Goal: Navigation & Orientation: Find specific page/section

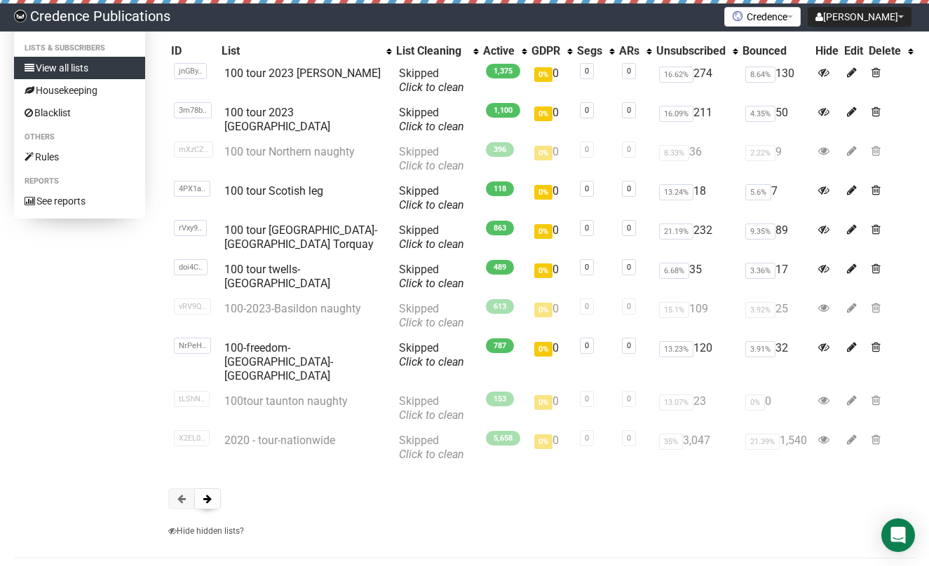
scroll to position [152, 0]
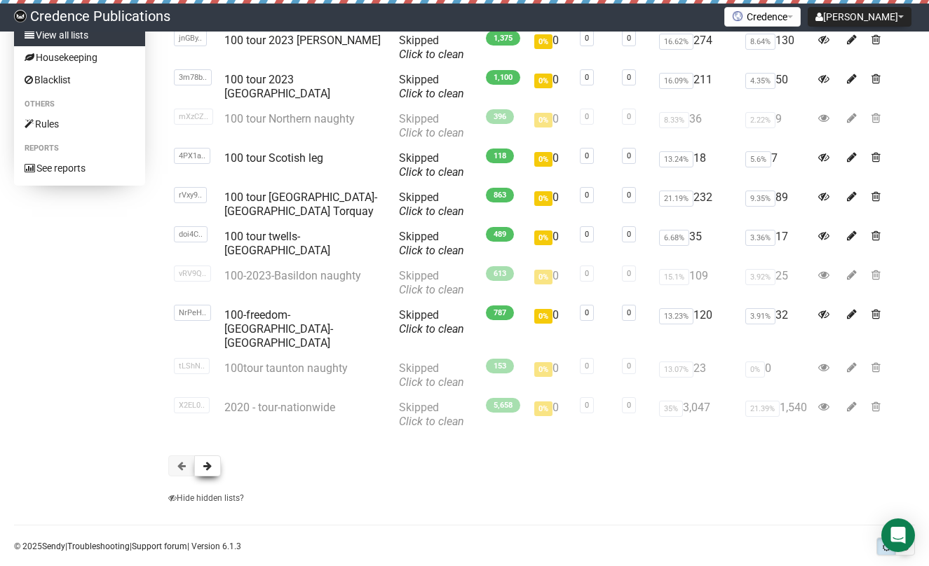
click at [208, 461] on span at bounding box center [207, 466] width 8 height 10
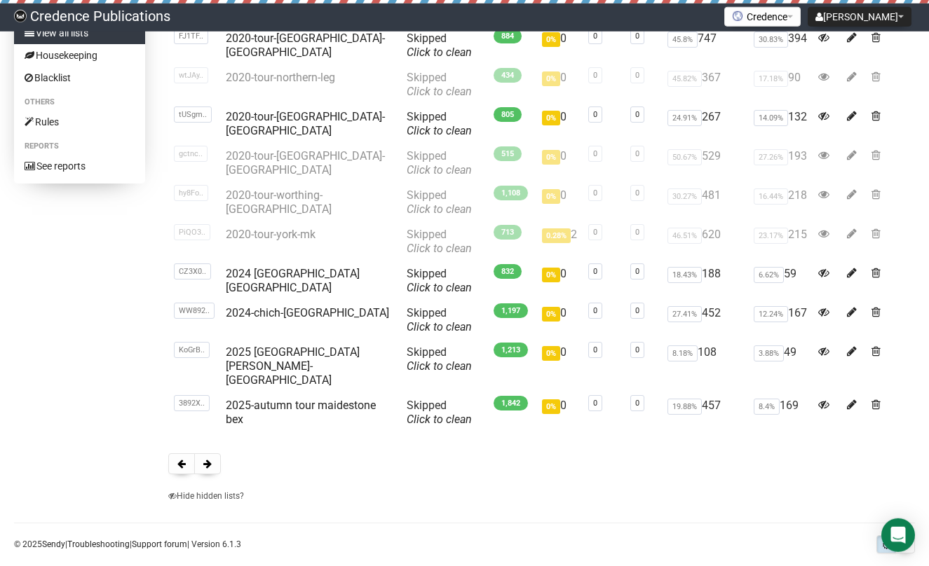
scroll to position [161, 0]
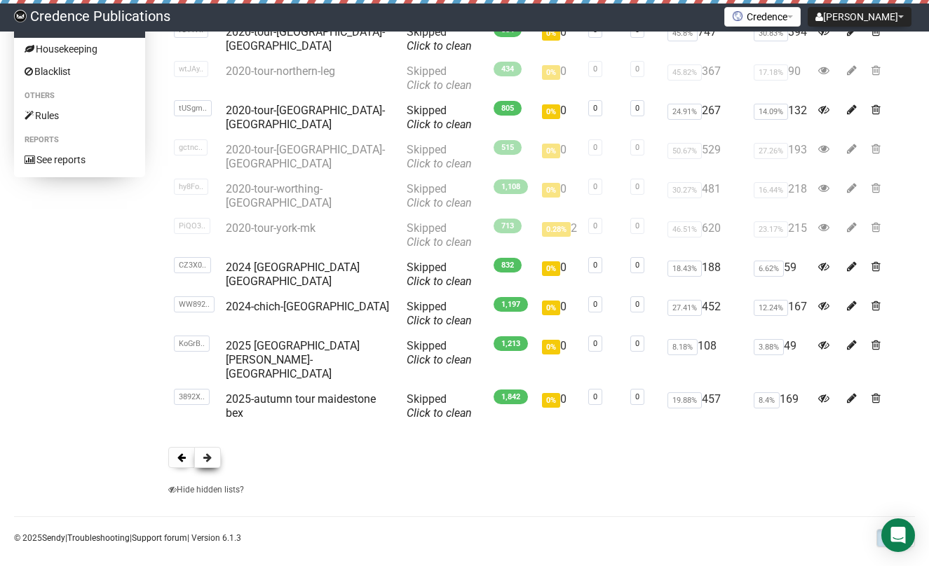
click at [207, 453] on span at bounding box center [207, 458] width 8 height 10
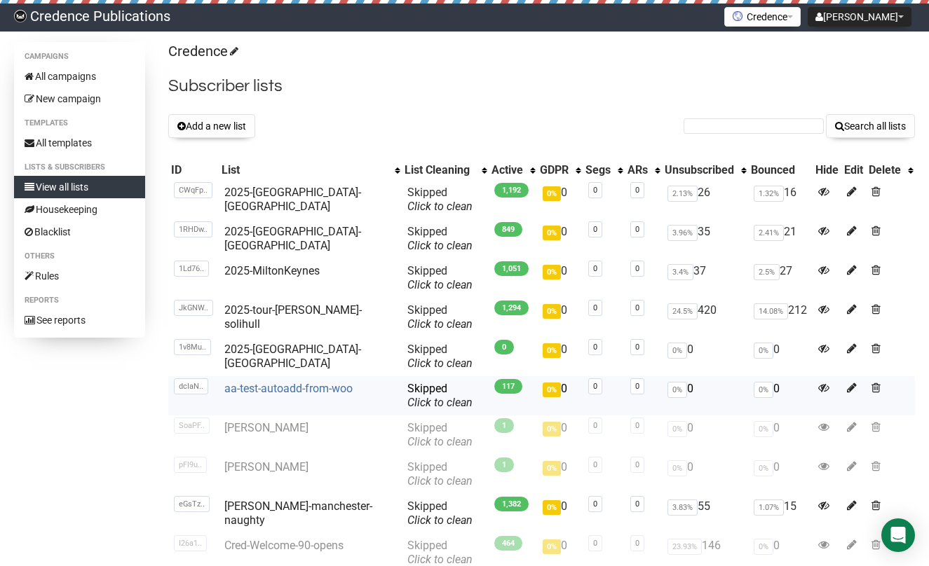
click at [312, 386] on link "aa-test-autoadd-from-woo" at bounding box center [288, 388] width 128 height 13
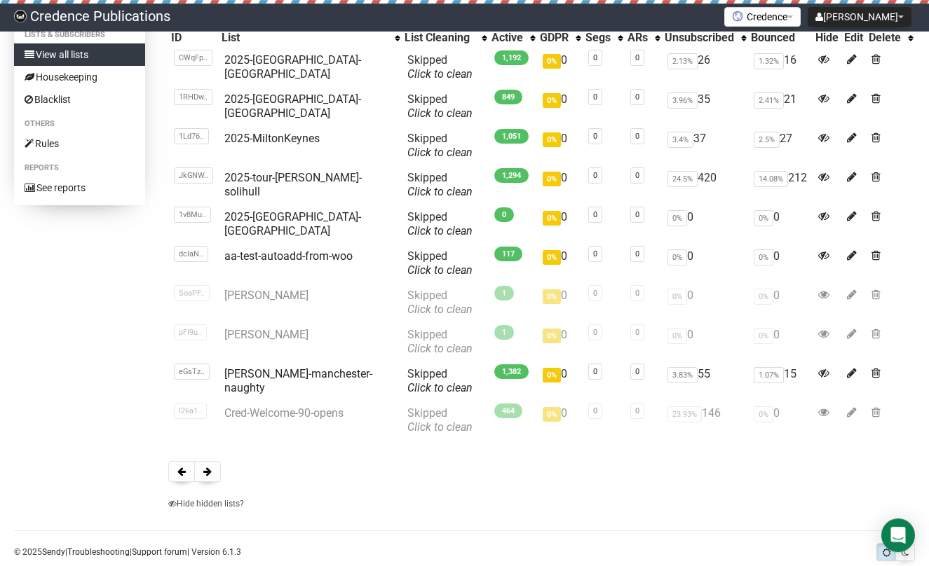
scroll to position [161, 0]
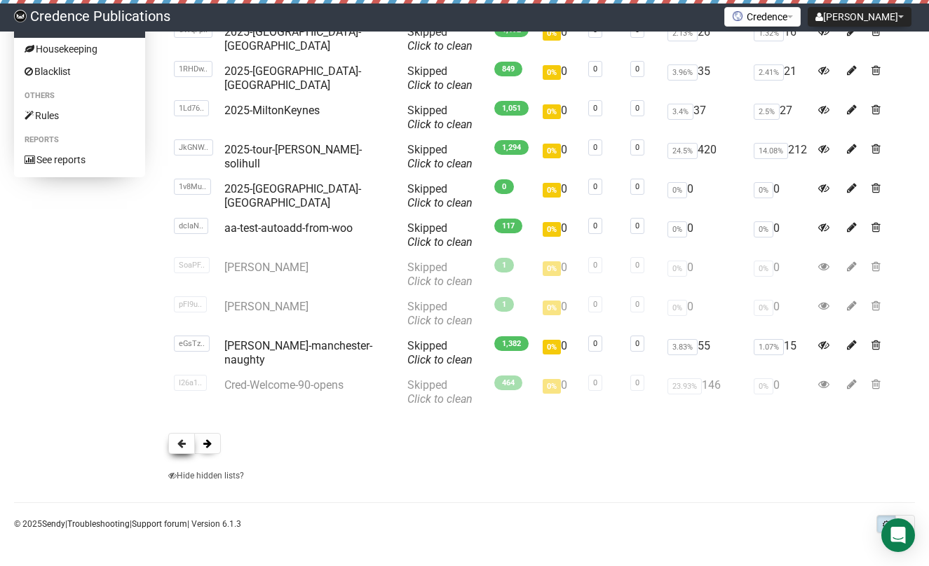
click at [179, 443] on span at bounding box center [181, 444] width 8 height 10
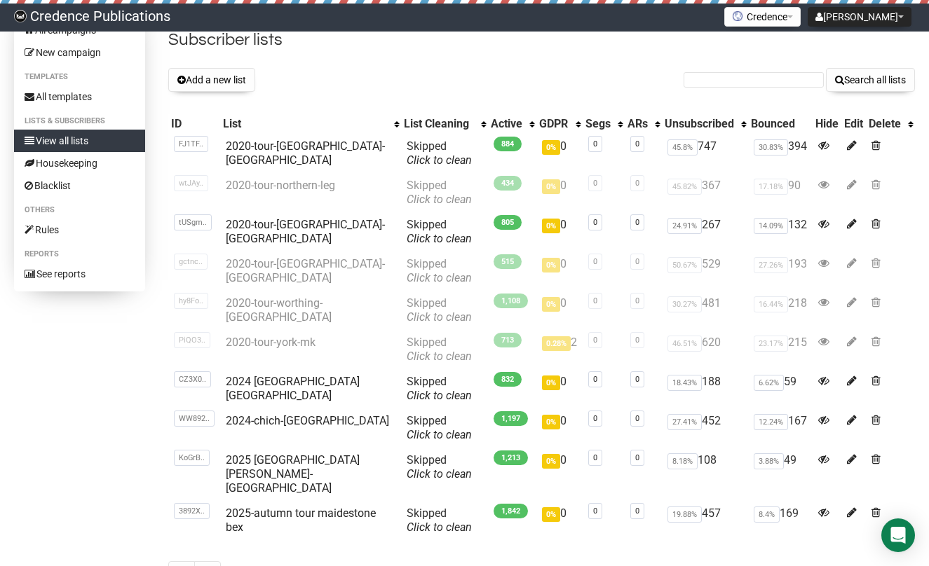
scroll to position [161, 0]
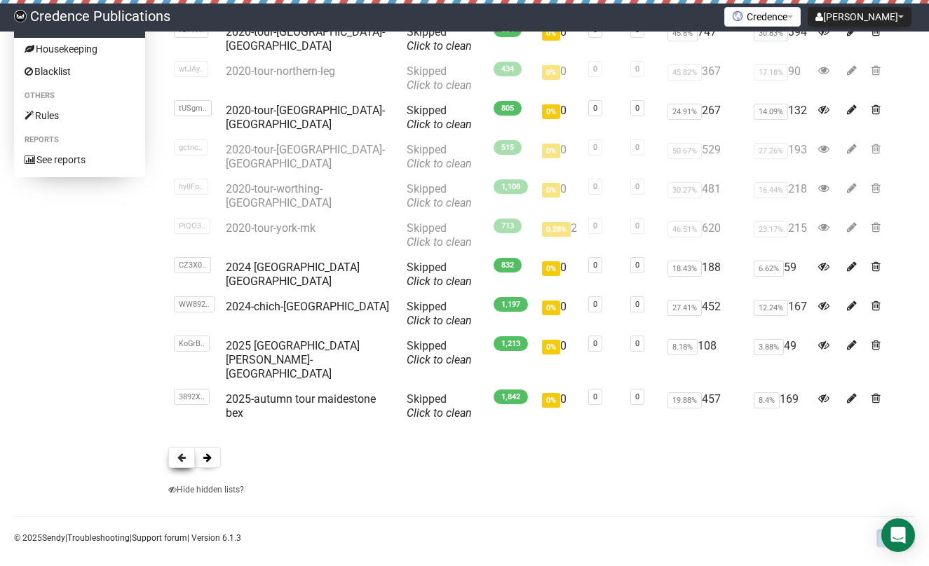
click at [184, 453] on span at bounding box center [181, 458] width 8 height 10
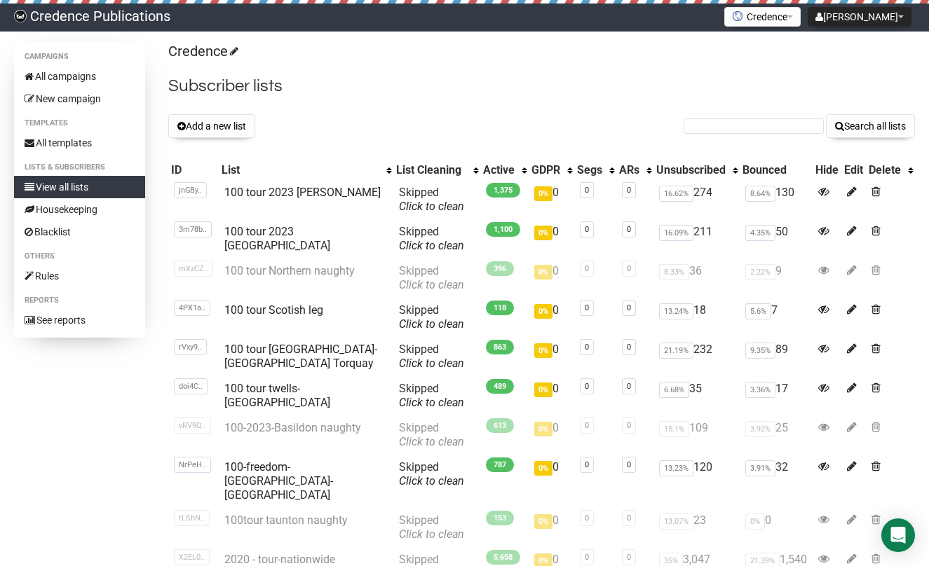
scroll to position [161, 0]
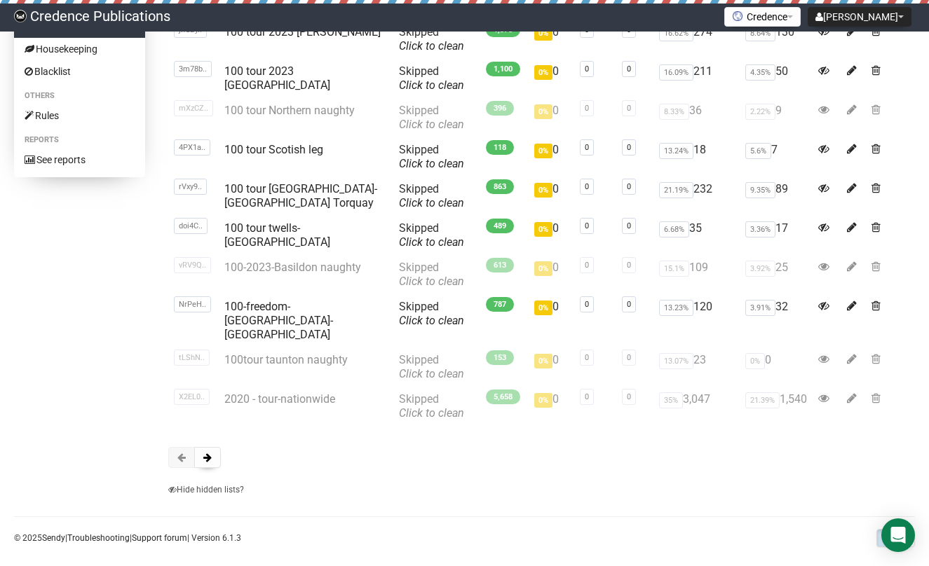
click at [182, 453] on span at bounding box center [181, 458] width 8 height 10
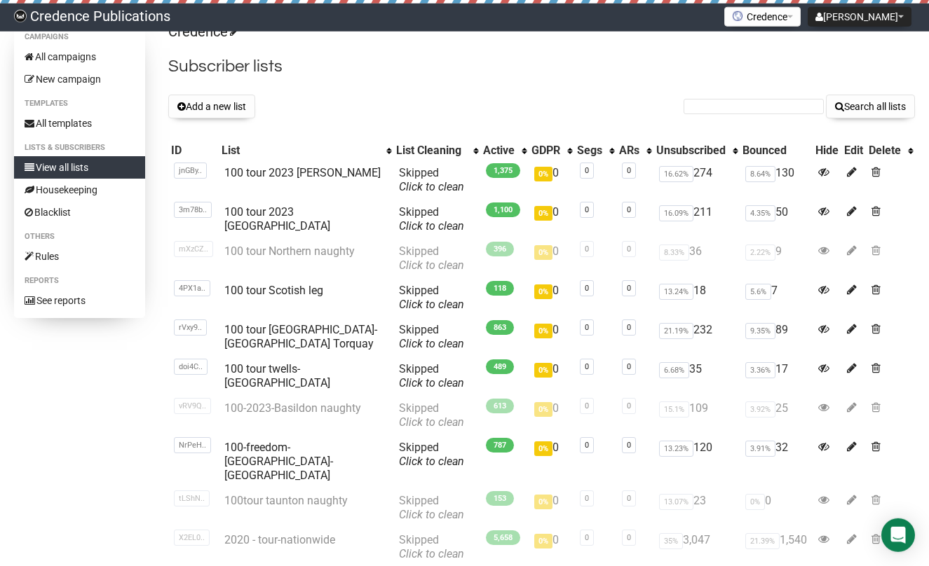
scroll to position [0, 0]
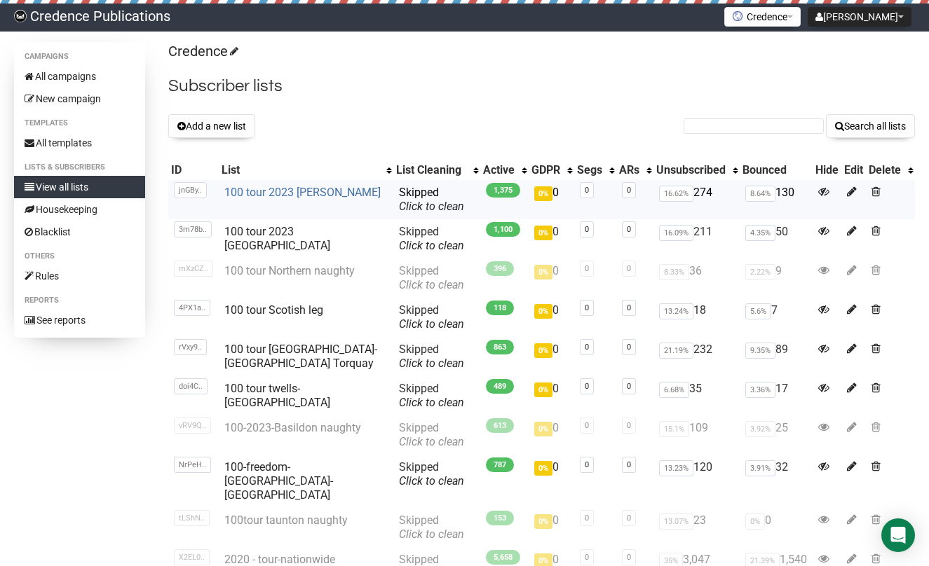
click at [313, 192] on link "100 tour 2023 Chester Cheadle" at bounding box center [302, 192] width 156 height 13
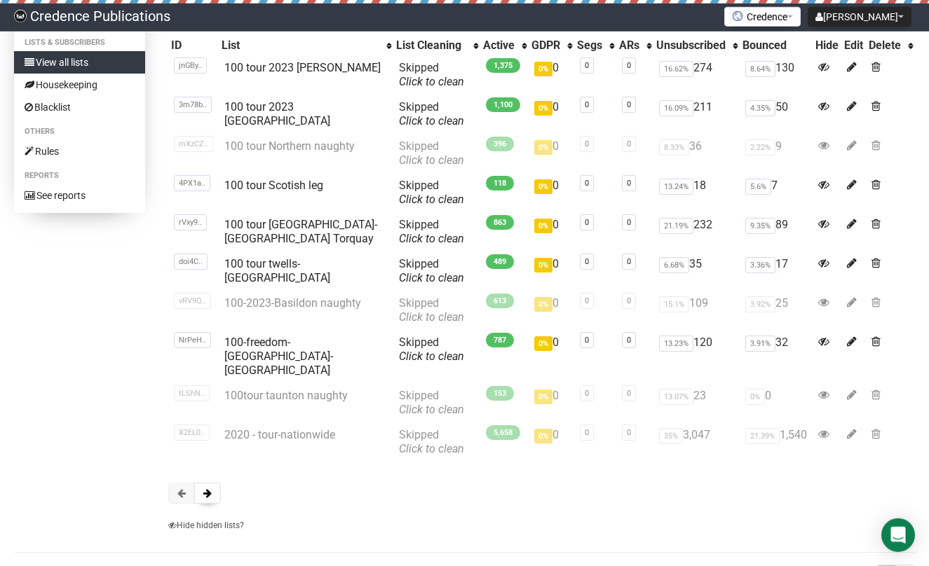
scroll to position [161, 0]
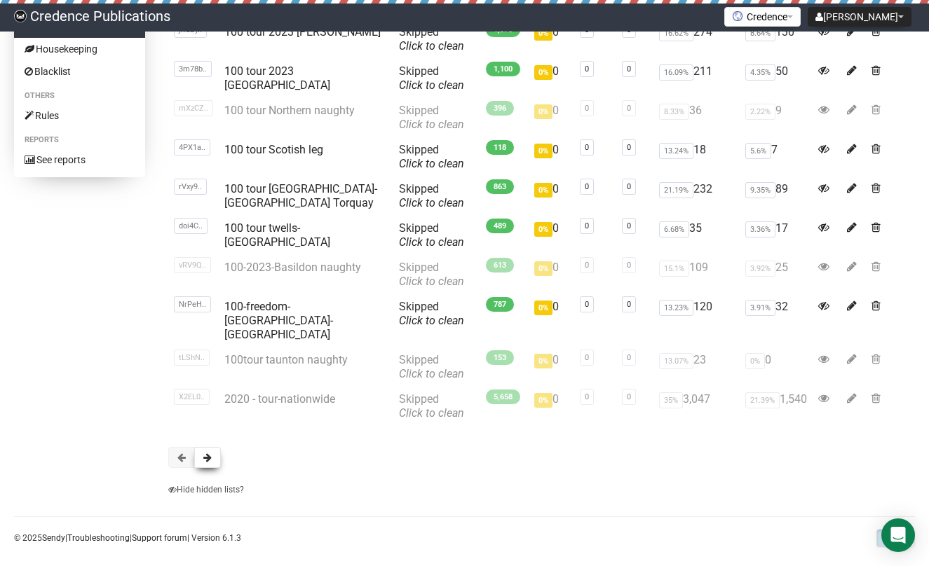
click at [207, 453] on span at bounding box center [207, 458] width 8 height 10
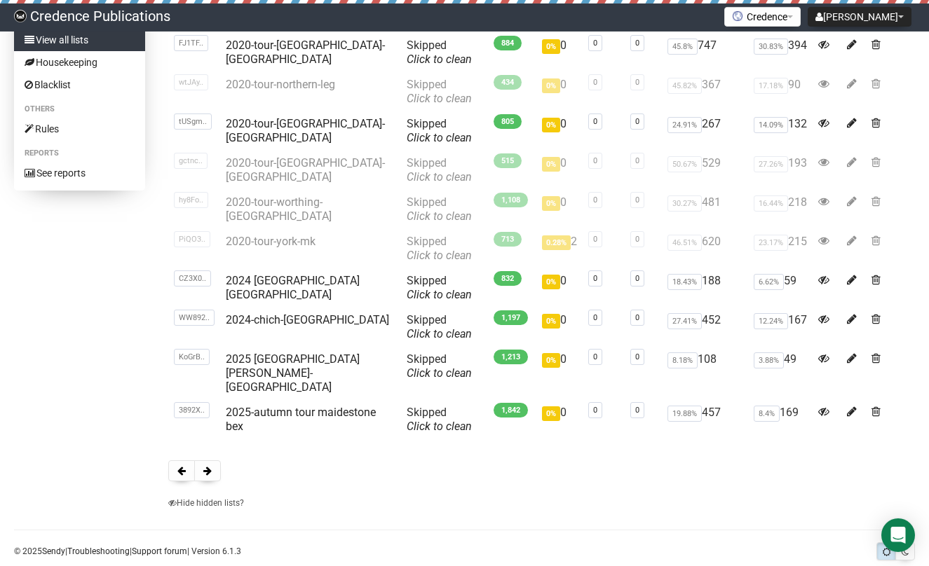
scroll to position [157, 0]
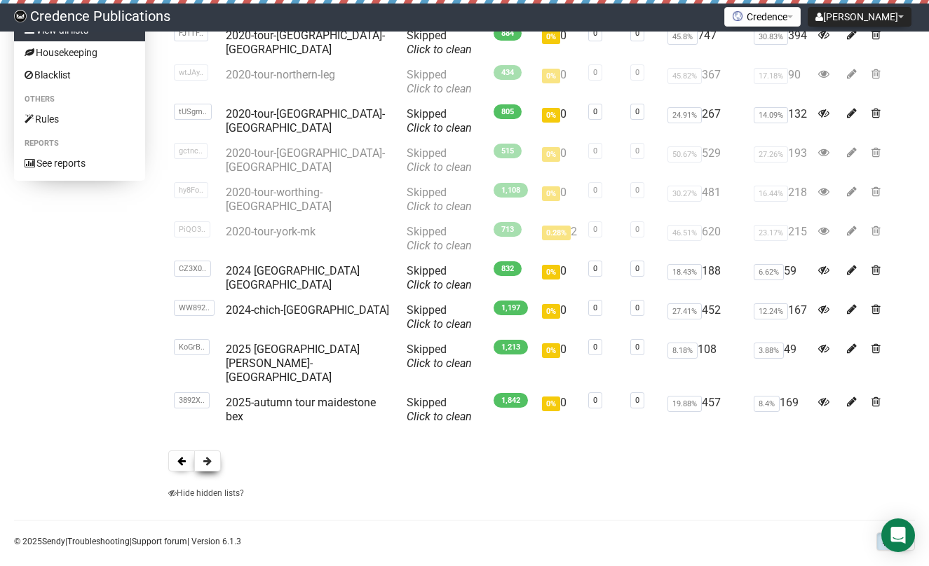
click at [208, 456] on span at bounding box center [207, 461] width 8 height 10
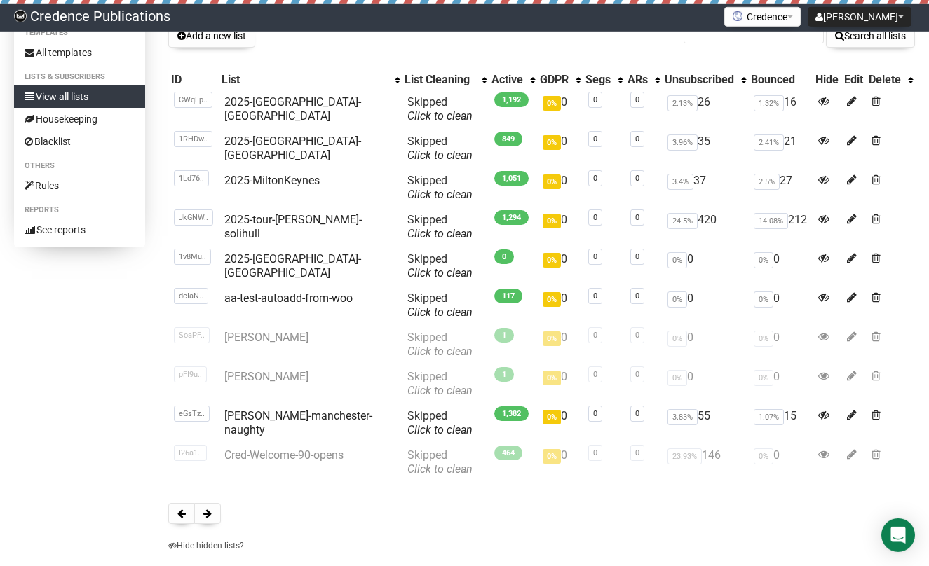
scroll to position [161, 0]
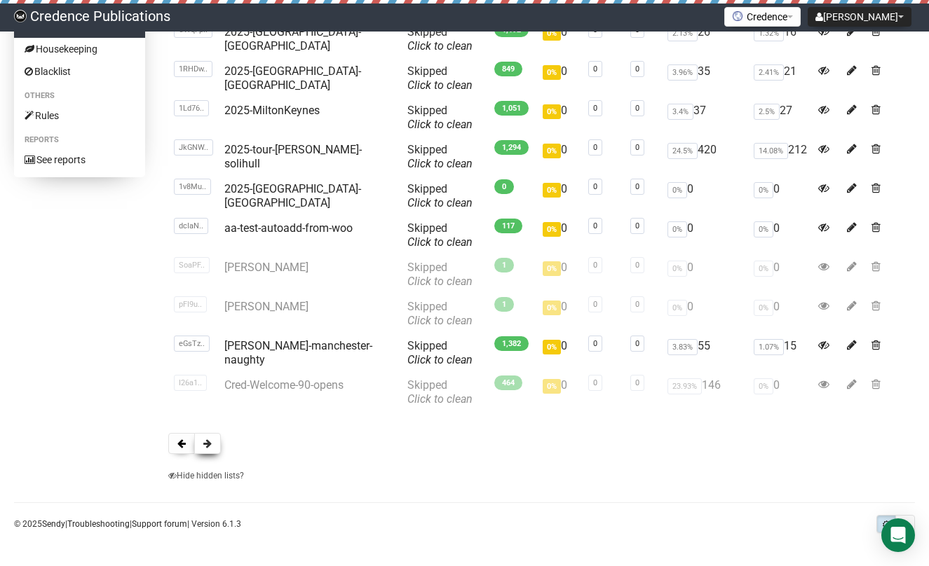
click at [211, 441] on span at bounding box center [207, 444] width 8 height 10
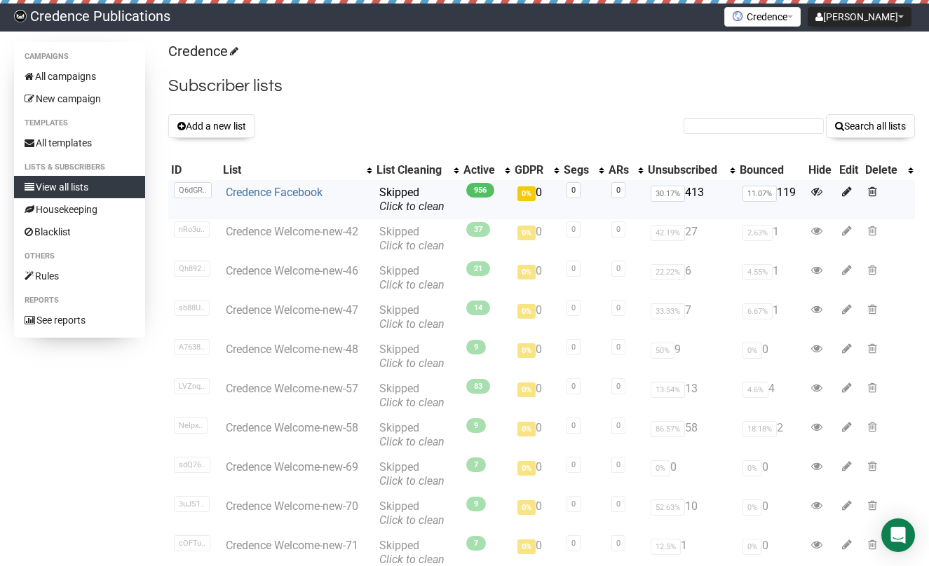
click at [296, 189] on link "Credence Facebook" at bounding box center [274, 192] width 97 height 13
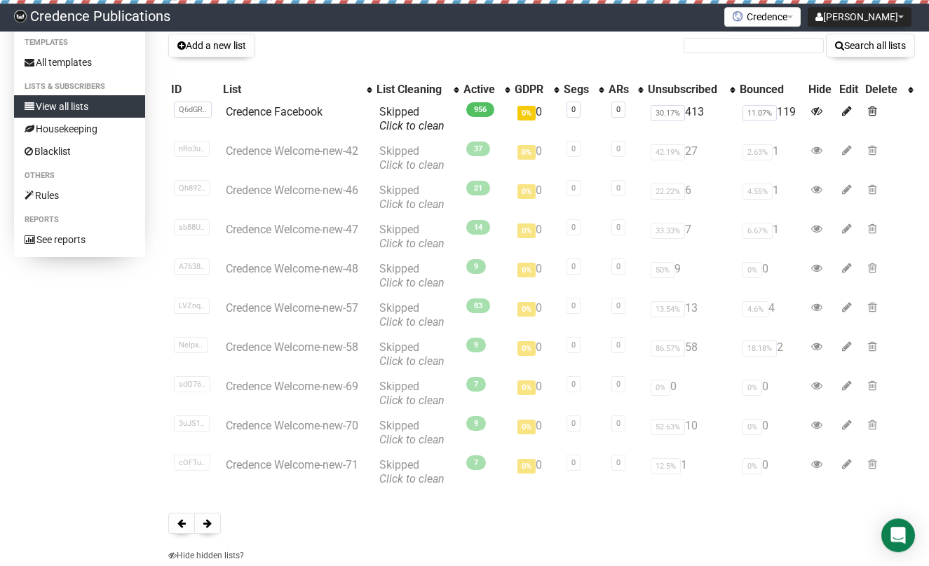
scroll to position [161, 0]
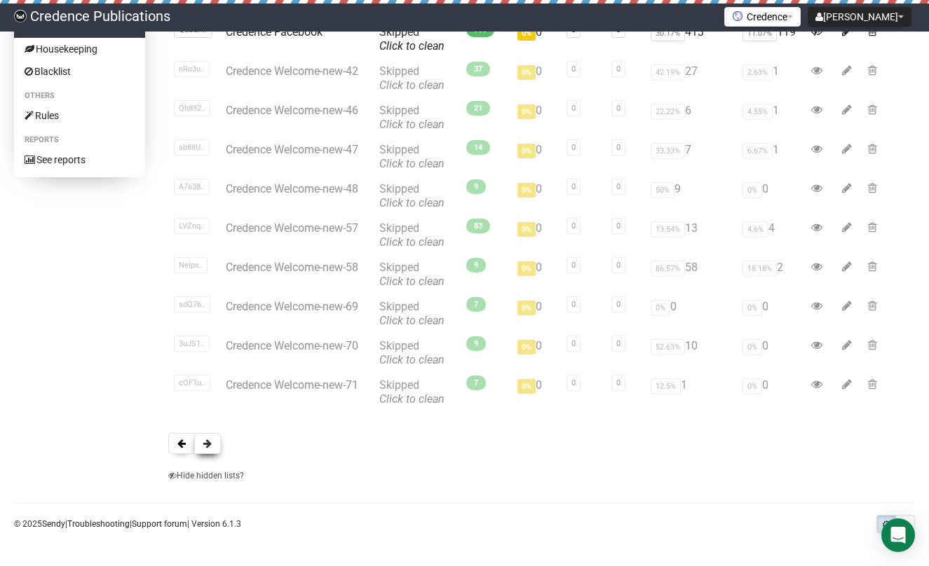
click at [210, 442] on span at bounding box center [207, 444] width 8 height 10
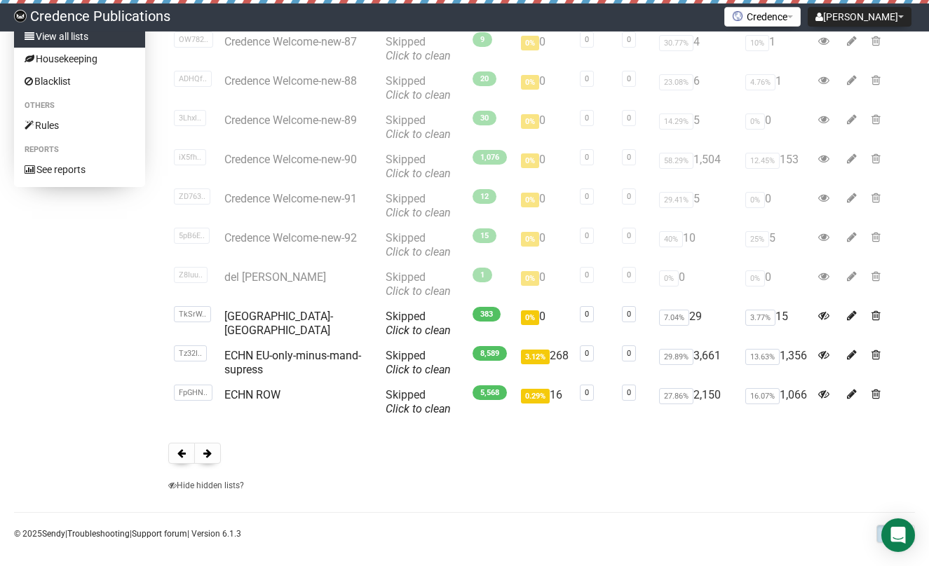
scroll to position [161, 0]
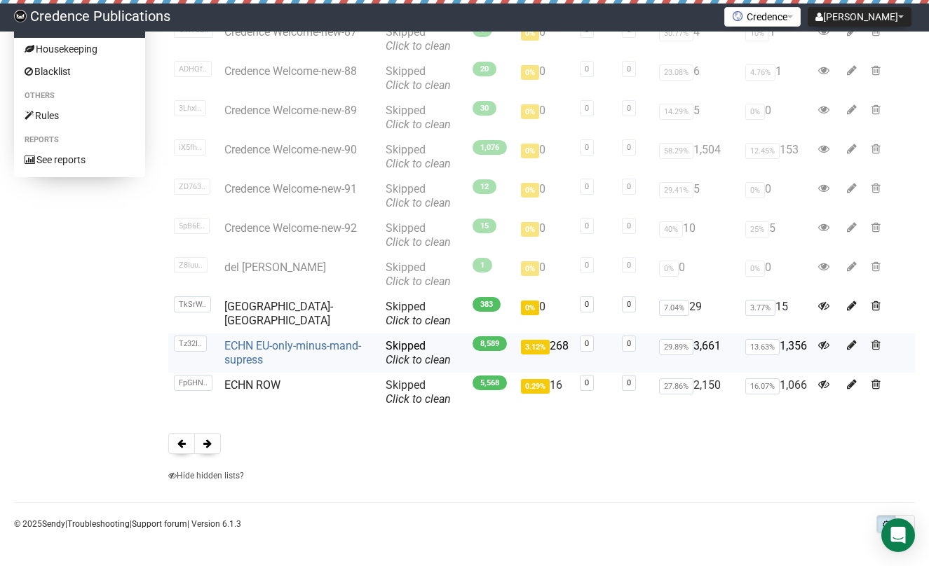
click at [245, 346] on link "ECHN EU-only-minus-mand-supress" at bounding box center [292, 352] width 137 height 27
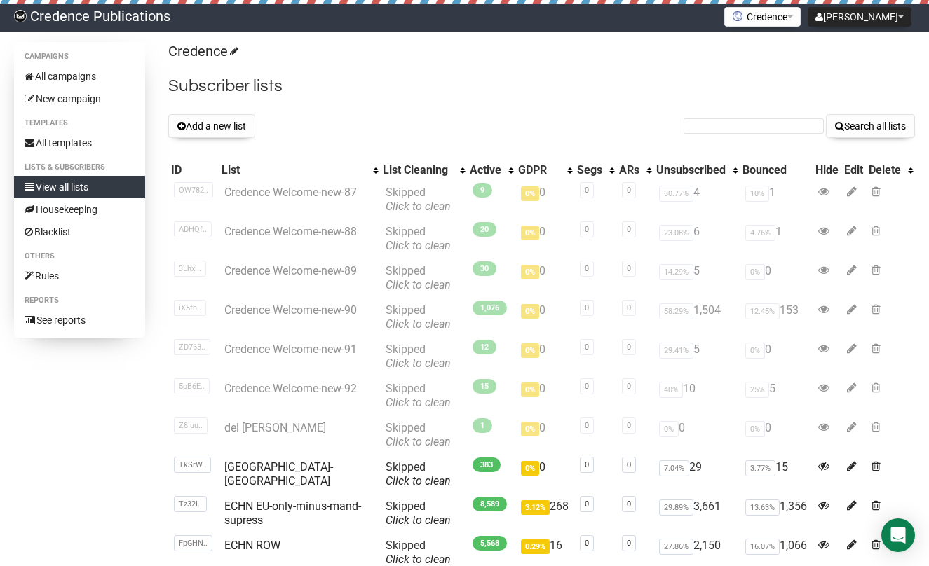
scroll to position [159, 0]
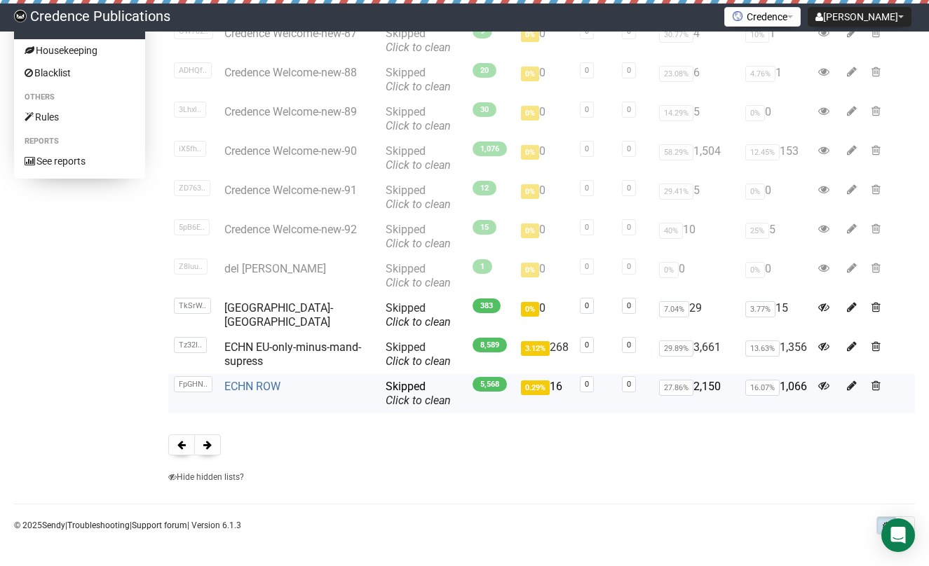
click at [241, 385] on link "ECHN ROW" at bounding box center [252, 386] width 56 height 13
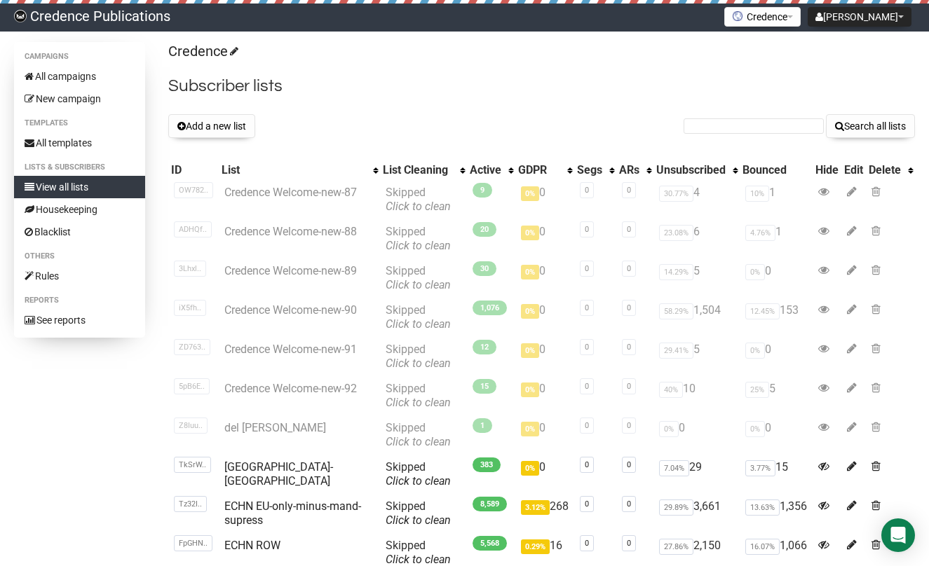
scroll to position [159, 0]
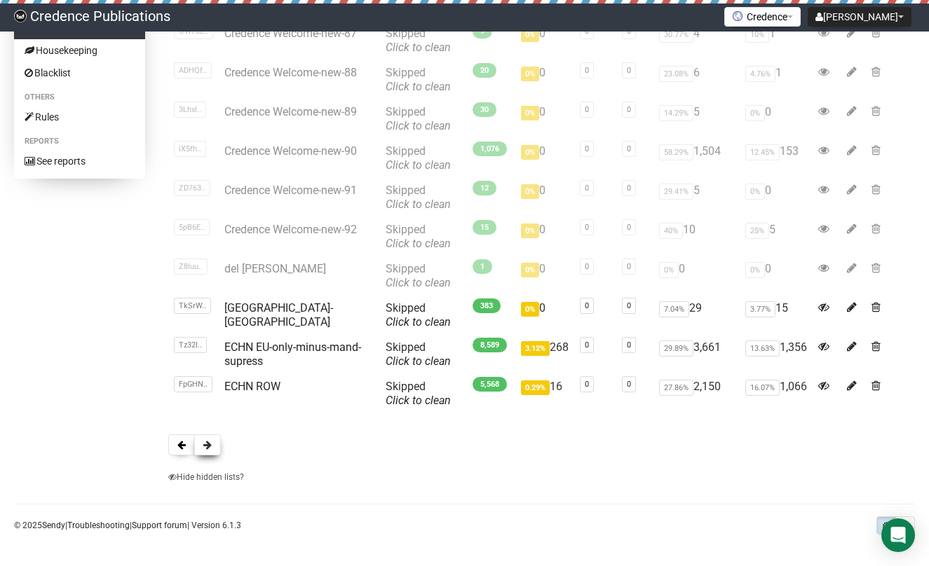
click at [210, 451] on button at bounding box center [207, 445] width 27 height 21
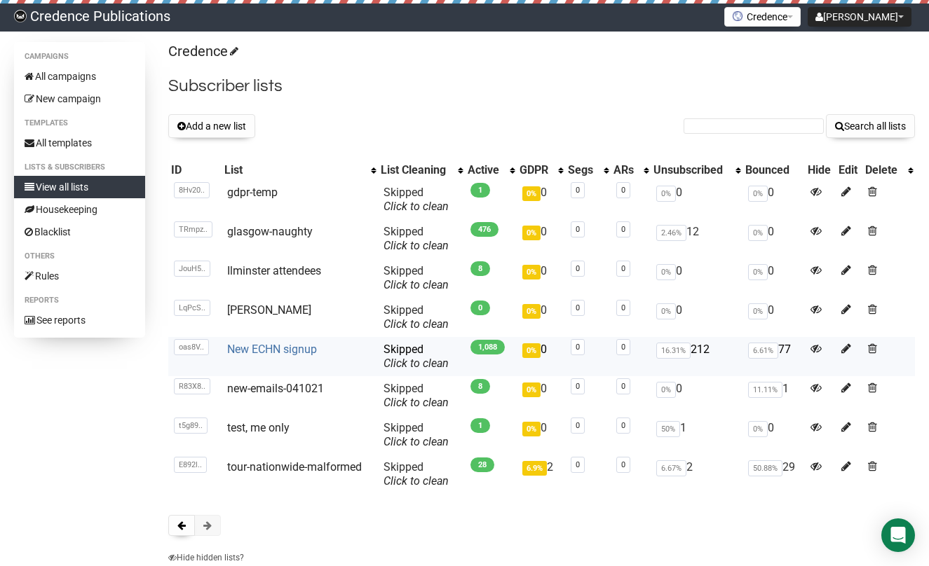
click at [264, 350] on link "New ECHN signup" at bounding box center [272, 349] width 90 height 13
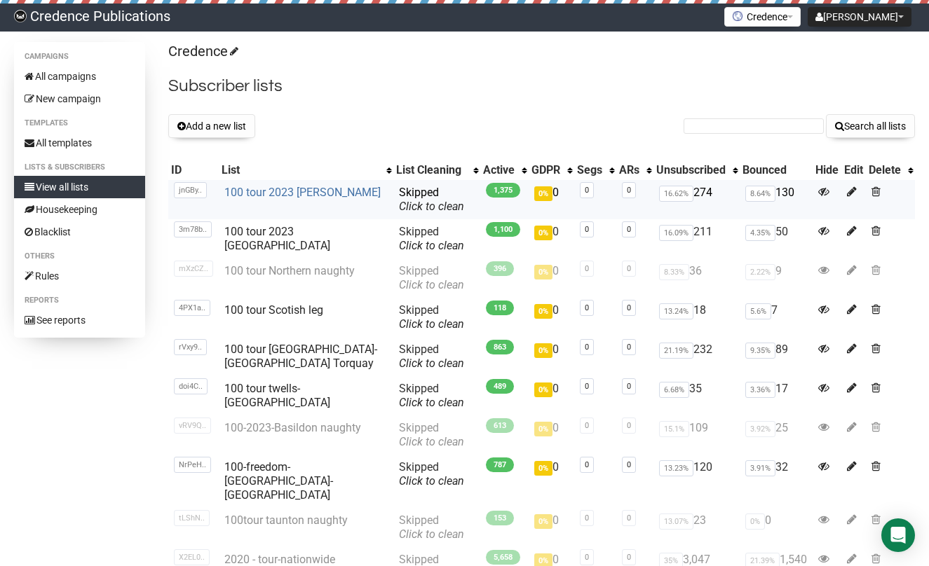
click at [314, 193] on link "100 tour 2023 Chester Cheadle" at bounding box center [302, 192] width 156 height 13
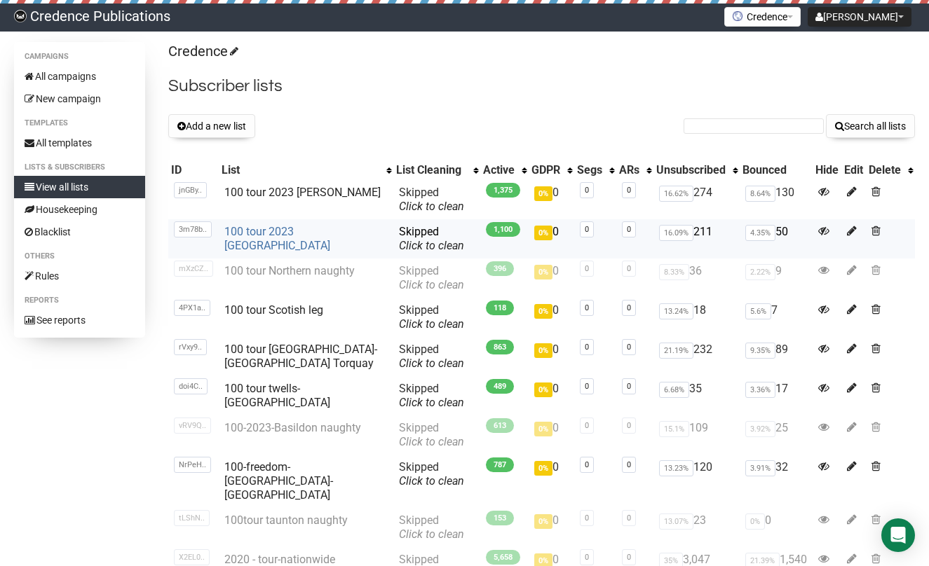
click at [298, 233] on link "100 tour 2023 [GEOGRAPHIC_DATA]" at bounding box center [277, 238] width 106 height 27
click at [260, 388] on link "100 tour twells-[GEOGRAPHIC_DATA]" at bounding box center [277, 395] width 106 height 27
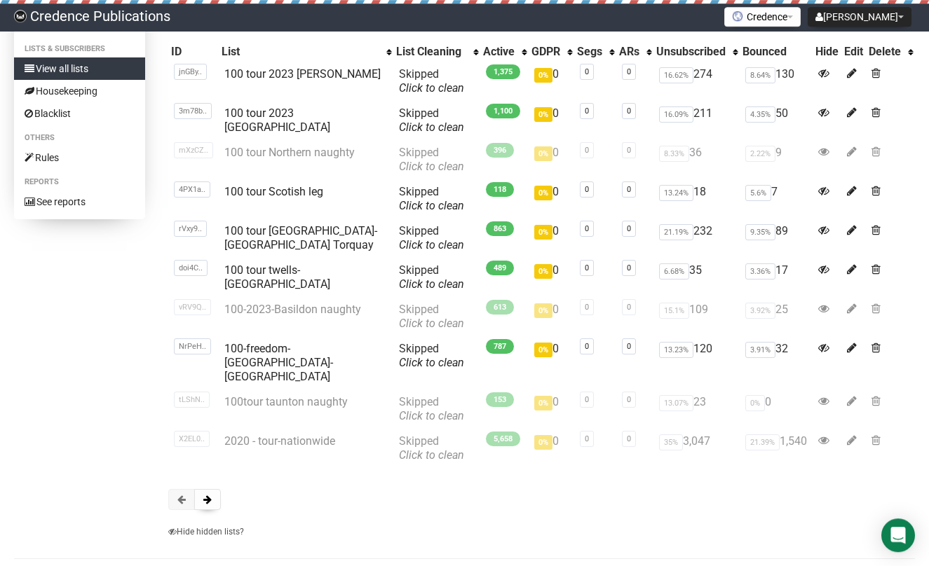
scroll to position [161, 0]
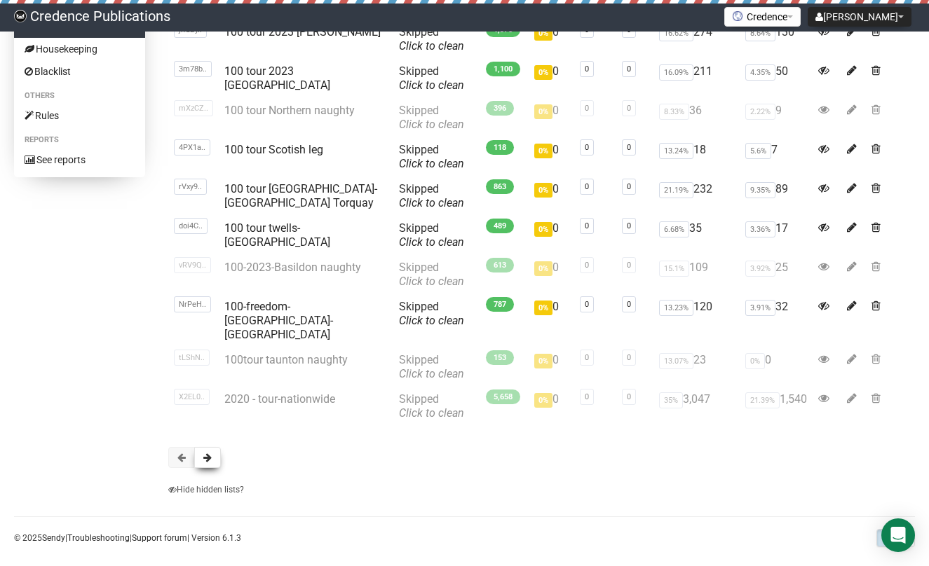
click at [208, 453] on span at bounding box center [207, 458] width 8 height 10
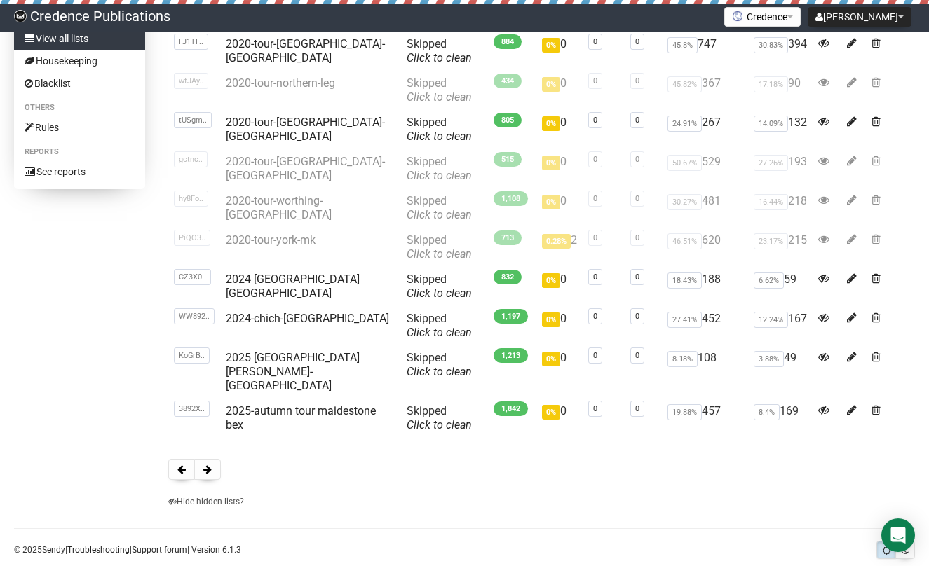
scroll to position [161, 0]
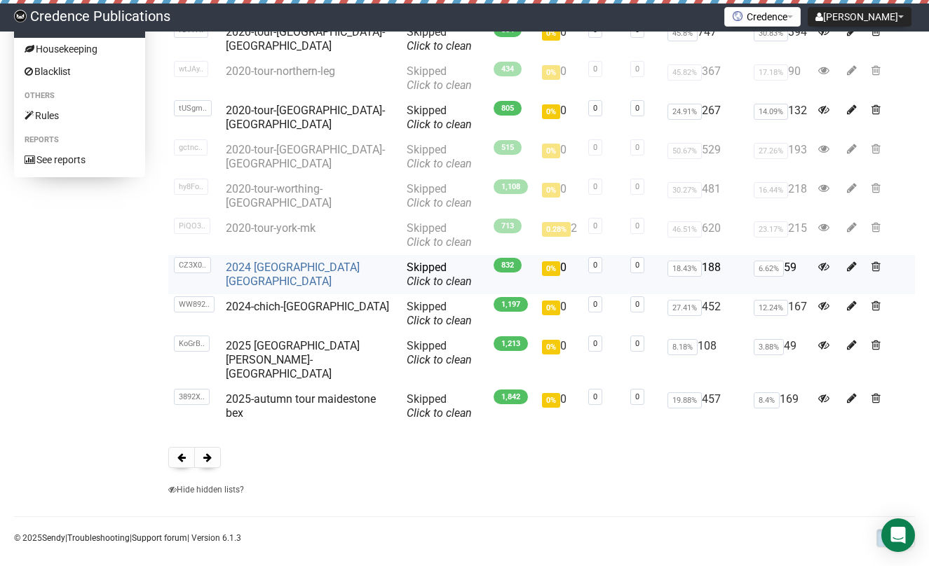
click at [289, 265] on link "2024 [GEOGRAPHIC_DATA] [GEOGRAPHIC_DATA]" at bounding box center [293, 274] width 134 height 27
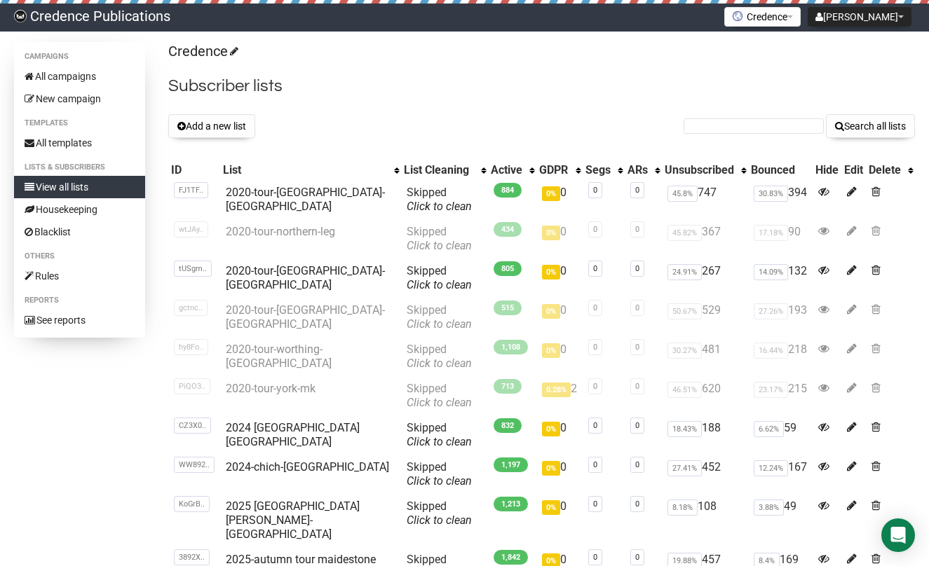
scroll to position [159, 0]
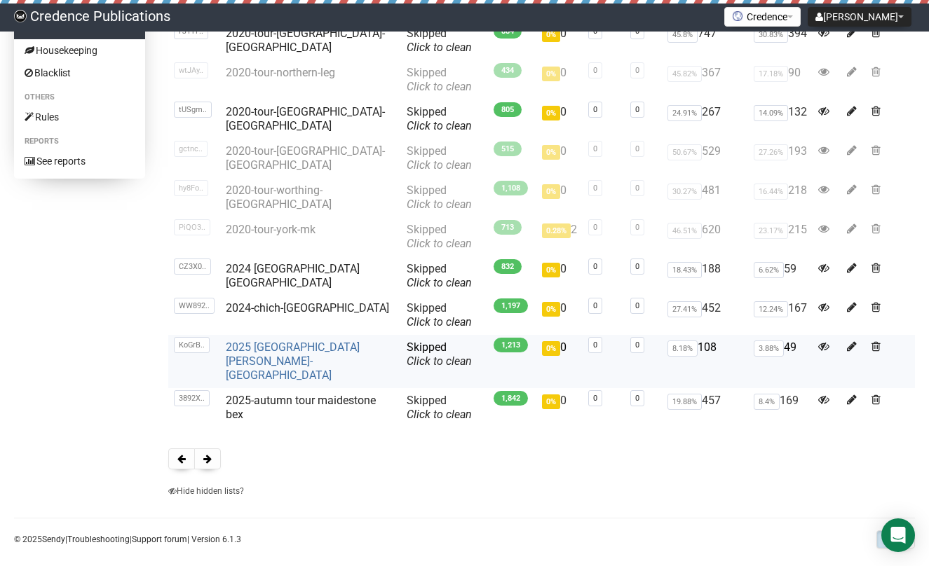
click at [271, 348] on link "2025 [GEOGRAPHIC_DATA][PERSON_NAME]-[GEOGRAPHIC_DATA]" at bounding box center [293, 361] width 134 height 41
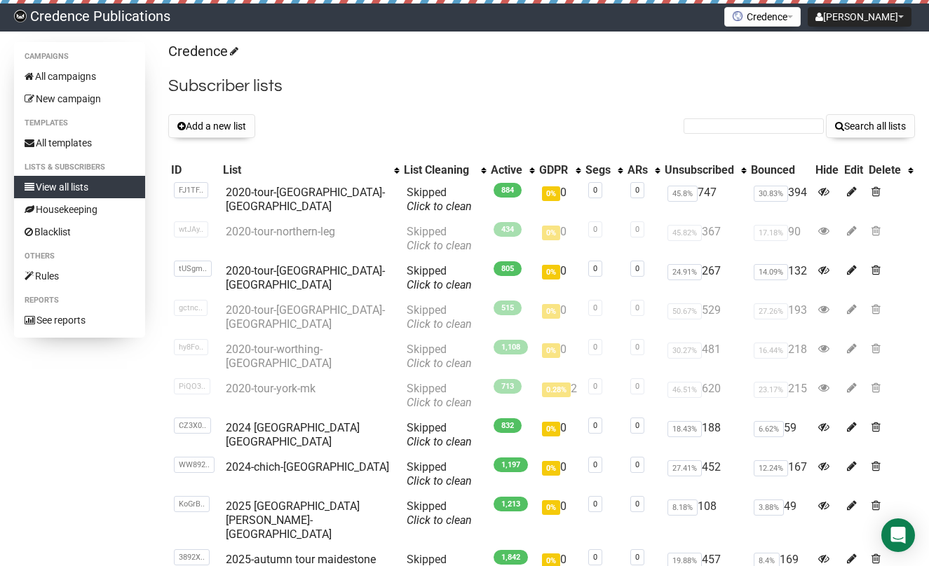
scroll to position [159, 0]
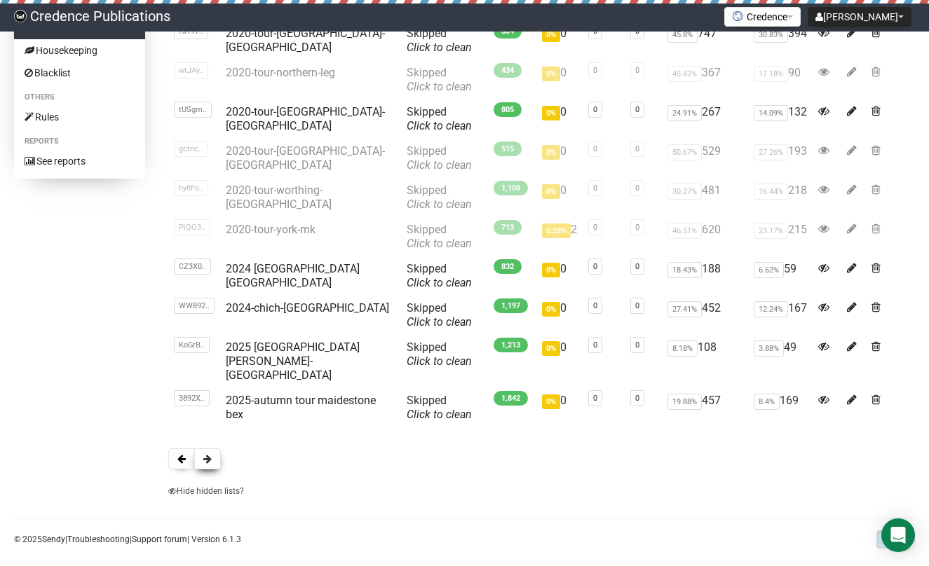
click at [208, 454] on span at bounding box center [207, 459] width 8 height 10
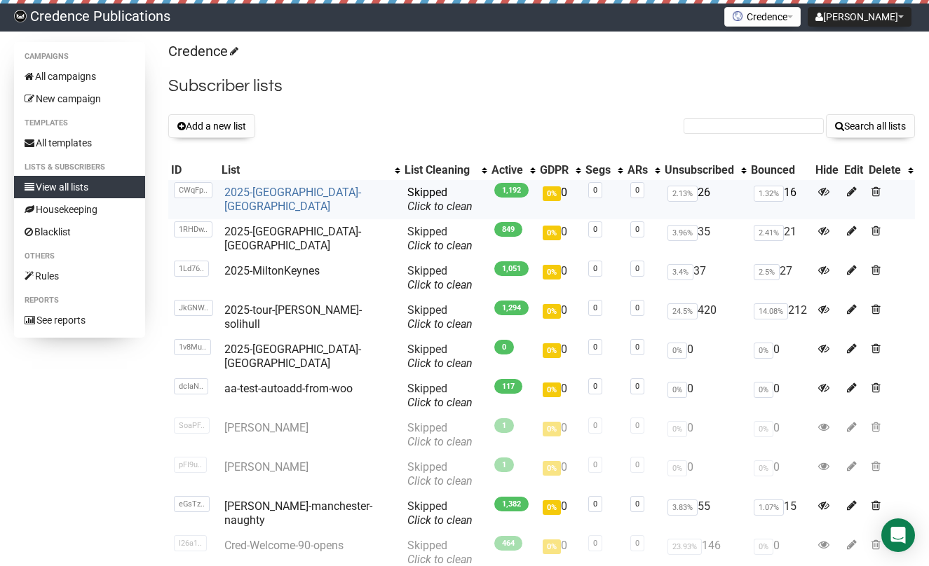
click at [275, 190] on link "2025-[GEOGRAPHIC_DATA]-[GEOGRAPHIC_DATA]" at bounding box center [292, 199] width 137 height 27
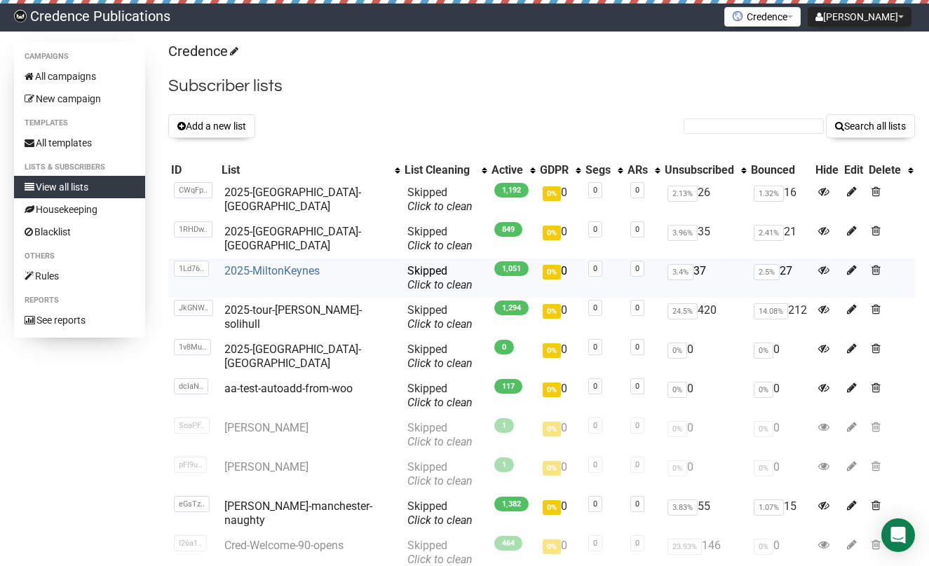
click at [268, 269] on link "2025-MiltonKeynes" at bounding box center [271, 270] width 95 height 13
click at [265, 307] on link "2025-tour-[PERSON_NAME]-solihull" at bounding box center [292, 316] width 137 height 27
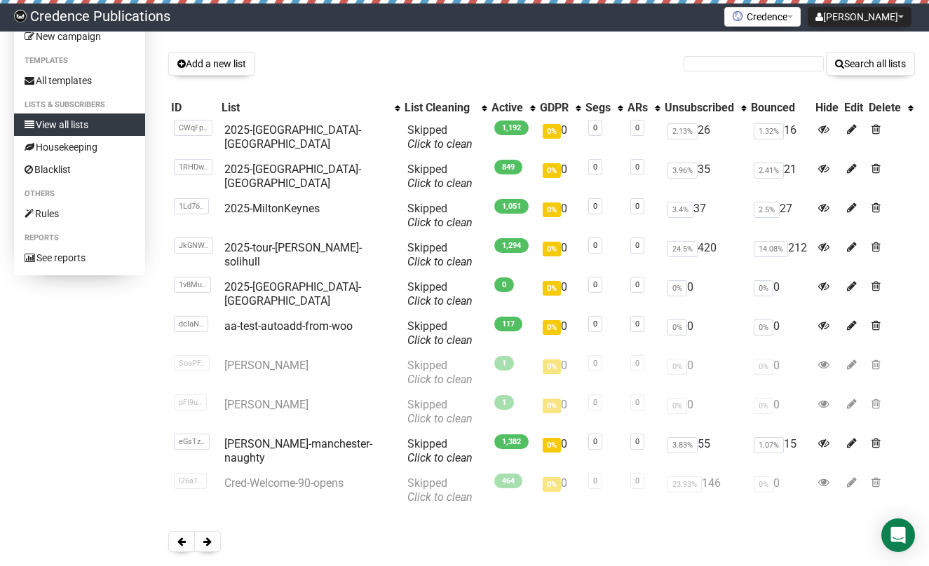
scroll to position [73, 0]
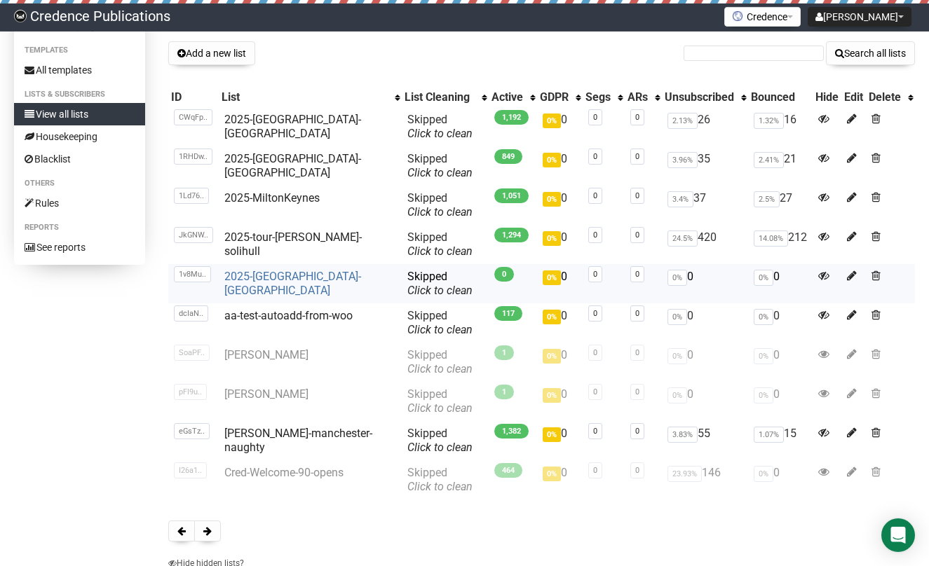
click at [262, 274] on link "2025-Twells-Brighton" at bounding box center [292, 283] width 137 height 27
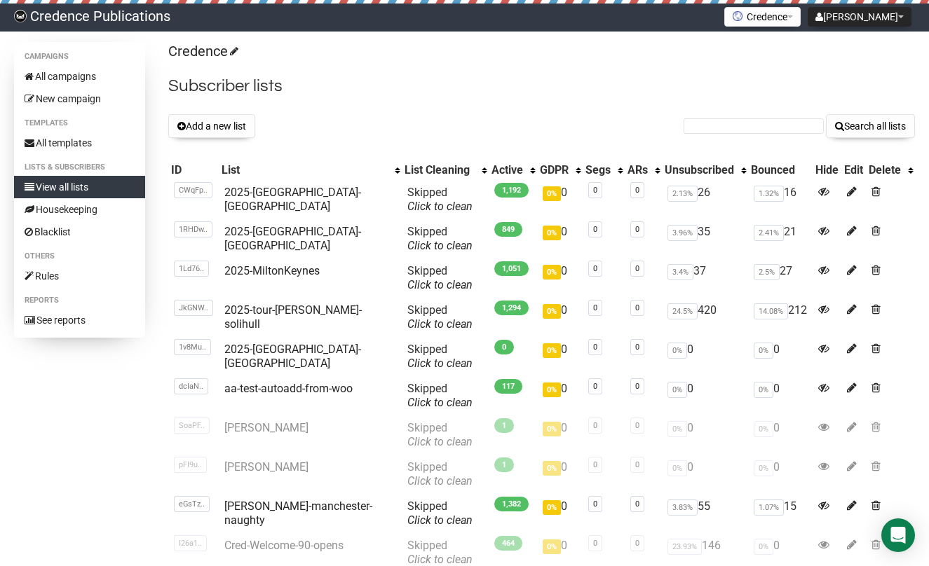
scroll to position [73, 0]
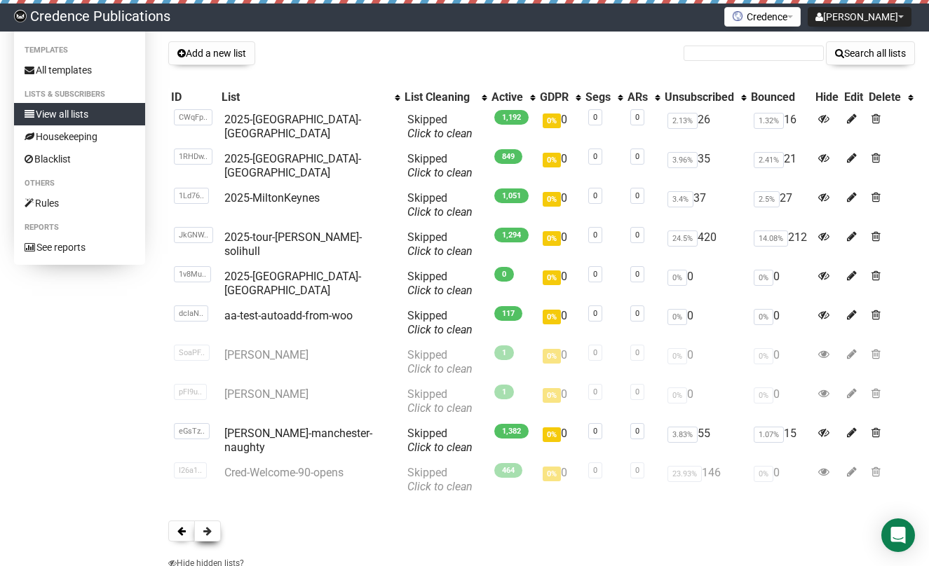
click at [210, 532] on span at bounding box center [207, 531] width 8 height 10
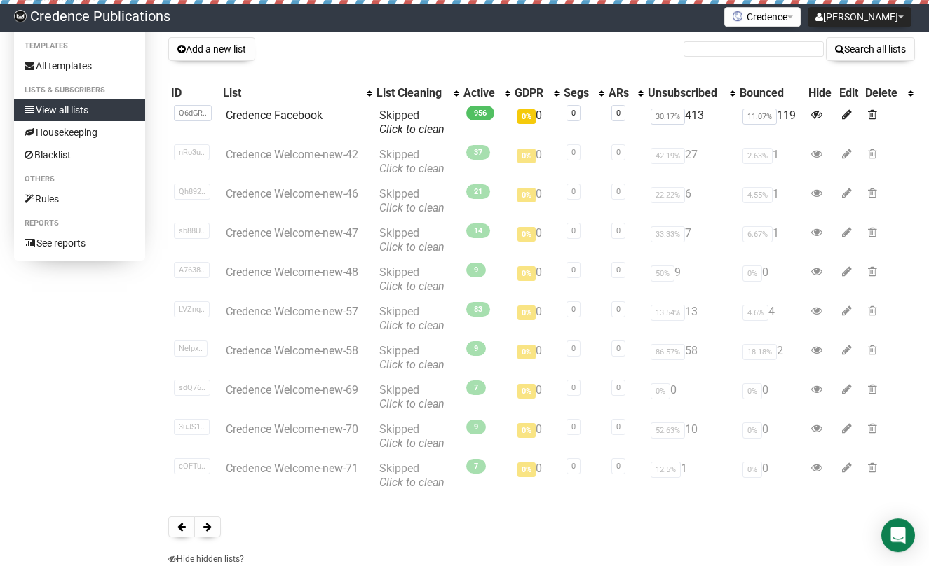
scroll to position [161, 0]
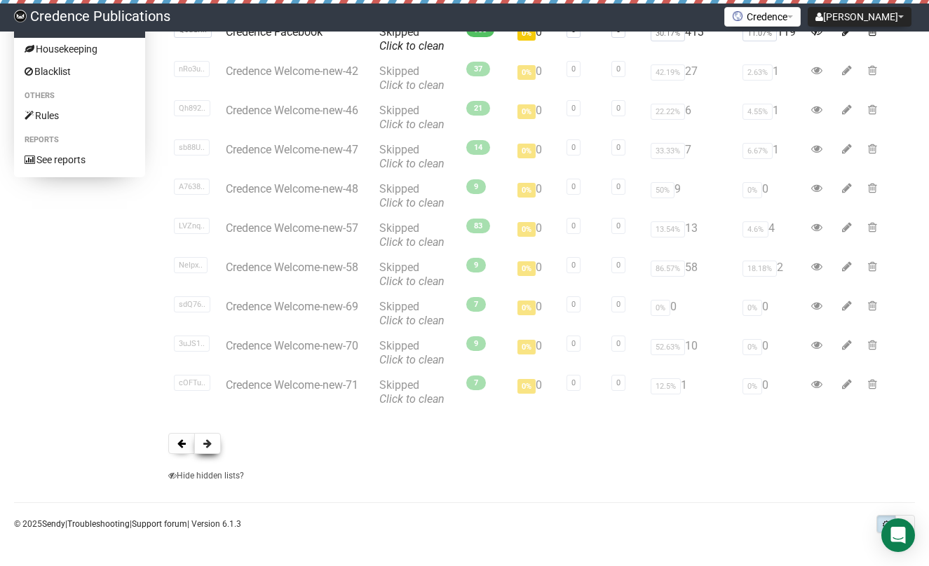
click at [204, 440] on span at bounding box center [207, 444] width 8 height 10
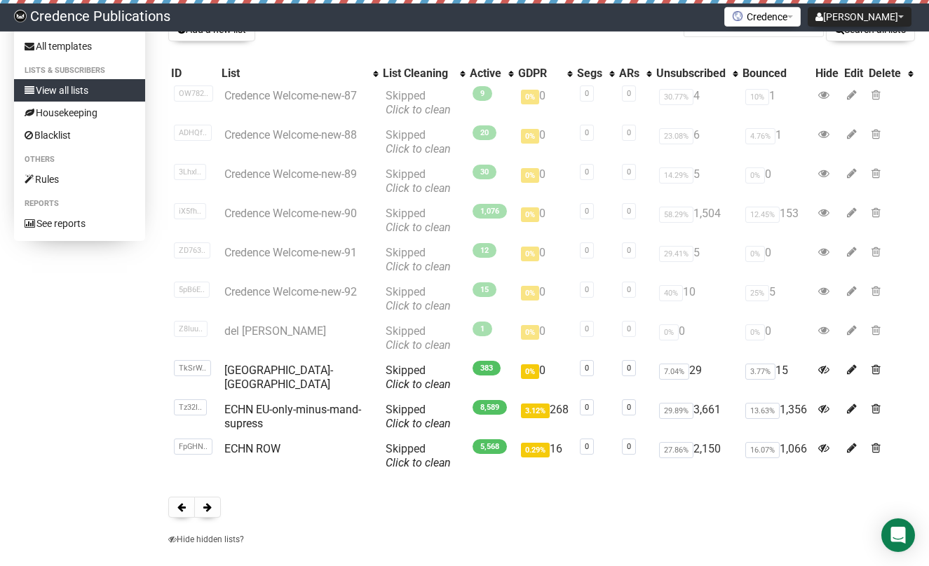
scroll to position [132, 0]
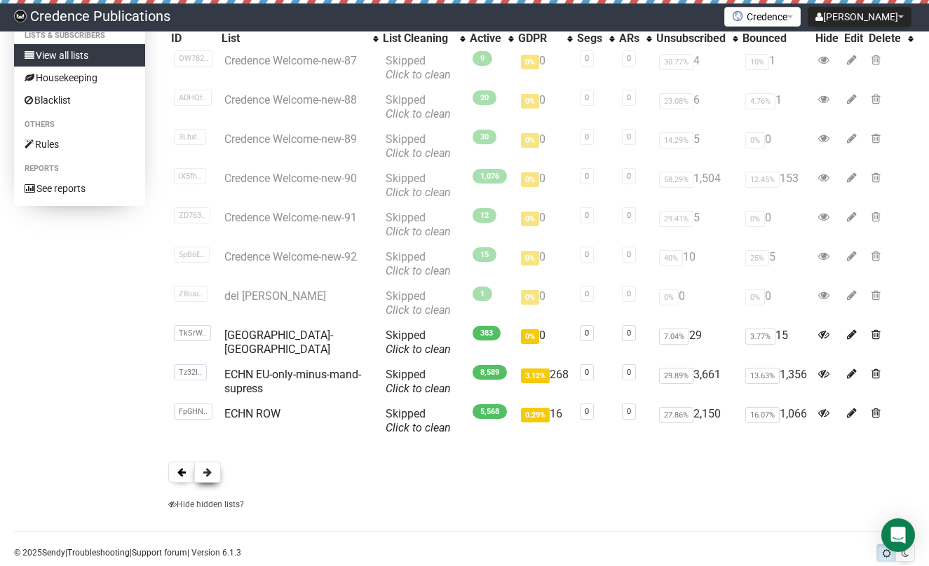
click at [210, 470] on span at bounding box center [207, 472] width 8 height 10
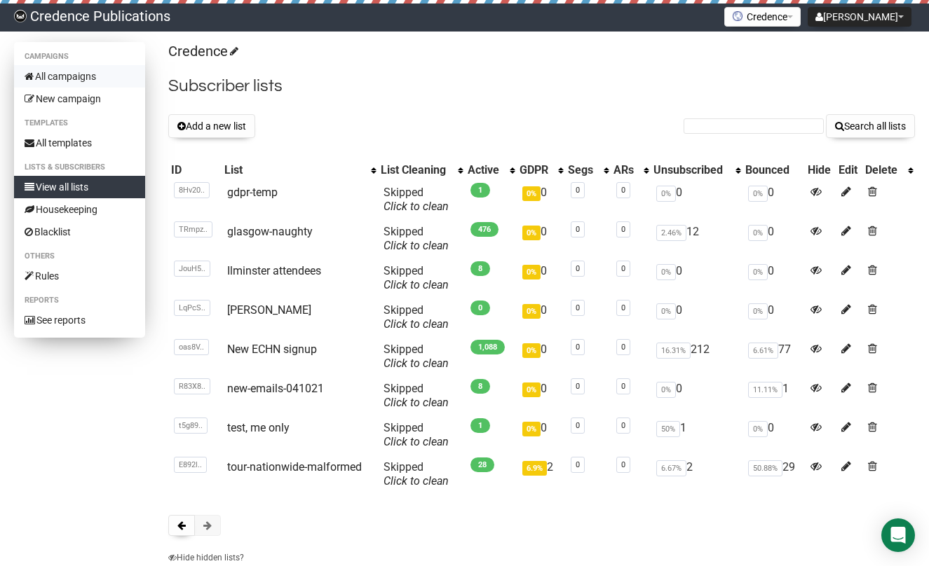
click at [80, 71] on link "All campaigns" at bounding box center [79, 76] width 131 height 22
